Goal: Task Accomplishment & Management: Manage account settings

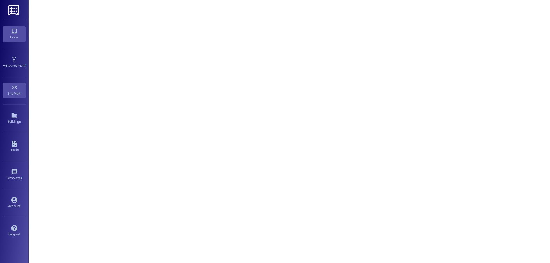
click at [7, 32] on link "Inbox" at bounding box center [14, 33] width 23 height 15
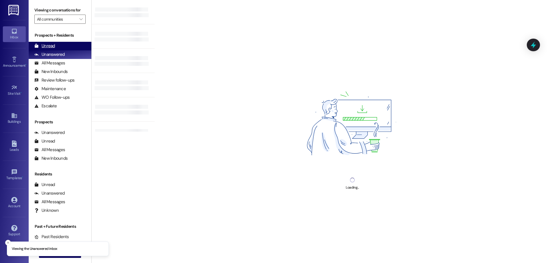
click at [56, 45] on div "Unread (0)" at bounding box center [60, 46] width 63 height 9
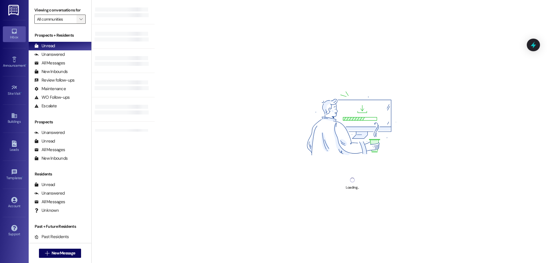
click at [78, 16] on span "" at bounding box center [80, 19] width 5 height 9
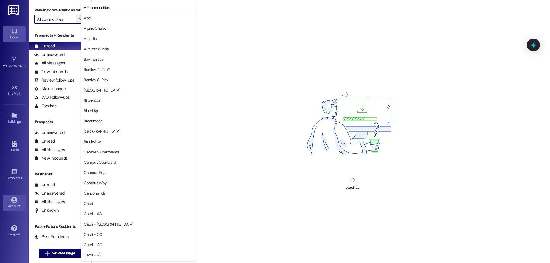
click at [13, 207] on div "Account" at bounding box center [14, 206] width 29 height 6
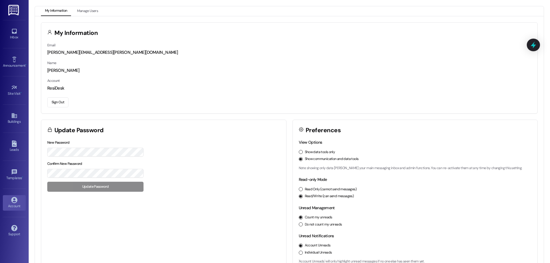
click at [59, 101] on button "Sign Out" at bounding box center [57, 102] width 21 height 10
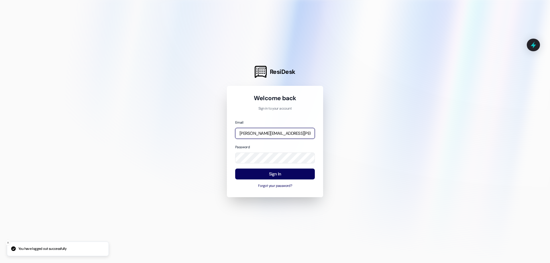
click at [268, 137] on input "[PERSON_NAME][EMAIL_ADDRESS][PERSON_NAME][DOMAIN_NAME]" at bounding box center [275, 133] width 80 height 11
type input "[EMAIL_ADDRESS][DOMAIN_NAME]"
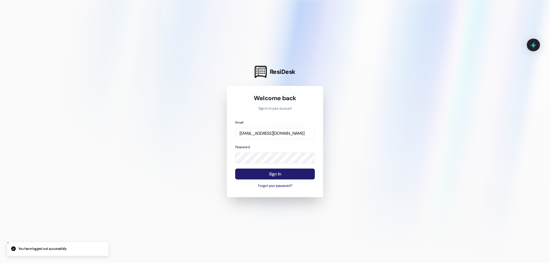
click at [306, 175] on button "Sign In" at bounding box center [275, 174] width 80 height 11
